Goal: Entertainment & Leisure: Consume media (video, audio)

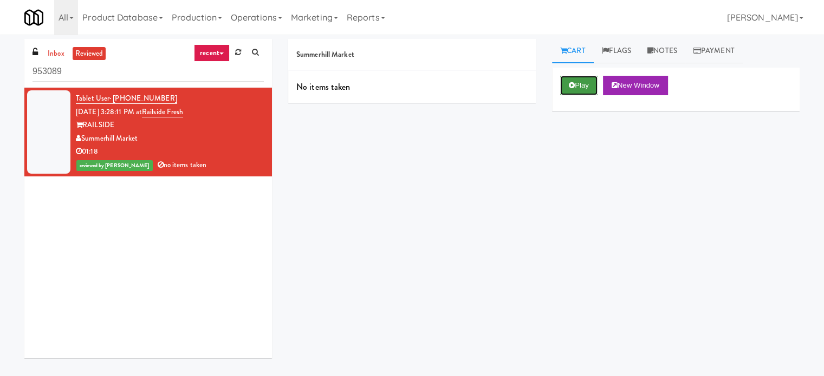
click at [584, 87] on button "Play" at bounding box center [578, 85] width 37 height 19
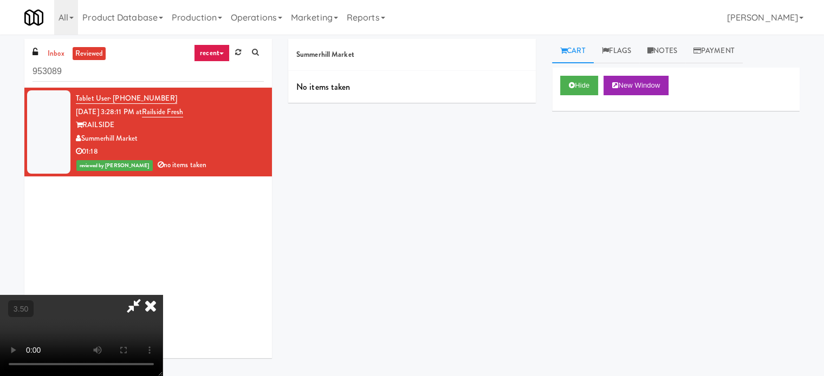
click at [162, 295] on video at bounding box center [81, 335] width 162 height 81
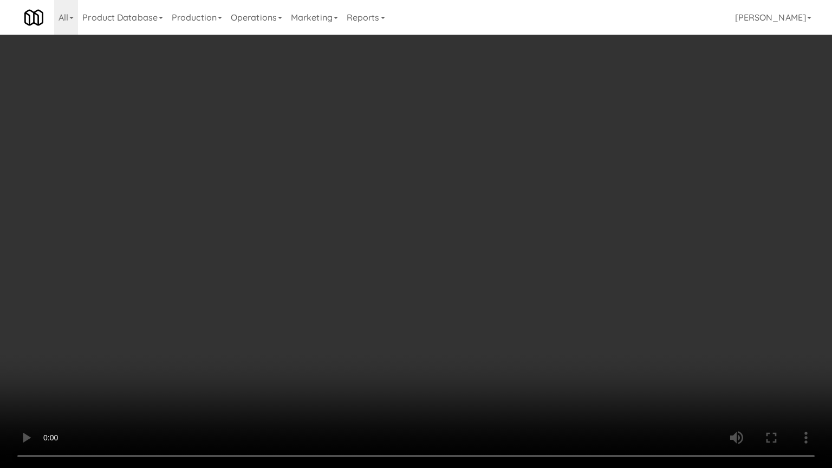
click at [406, 283] on video at bounding box center [416, 234] width 832 height 468
click at [511, 308] on video at bounding box center [416, 234] width 832 height 468
click at [503, 310] on video at bounding box center [416, 234] width 832 height 468
click at [538, 310] on video at bounding box center [416, 234] width 832 height 468
click at [524, 329] on video at bounding box center [416, 234] width 832 height 468
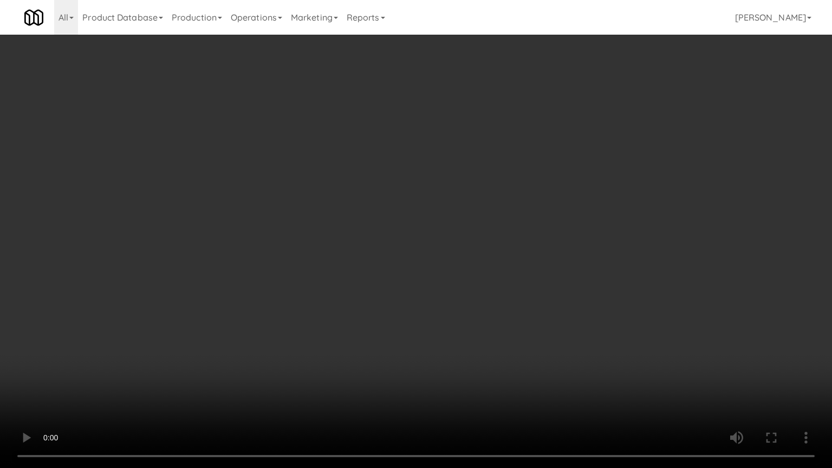
click at [530, 322] on video at bounding box center [416, 234] width 832 height 468
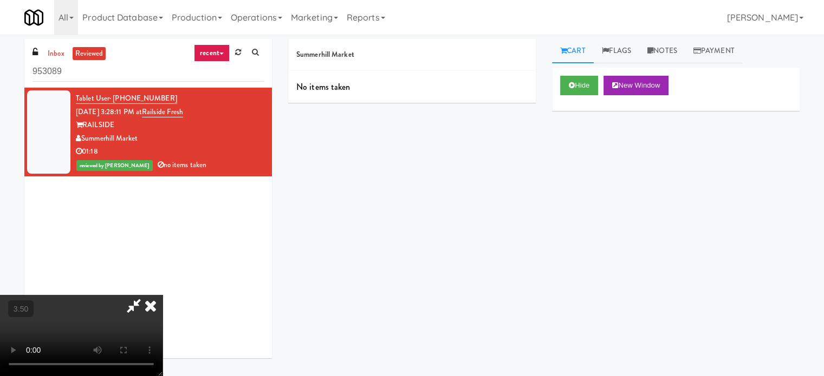
click at [162, 295] on icon at bounding box center [151, 306] width 24 height 22
